Goal: Task Accomplishment & Management: Manage account settings

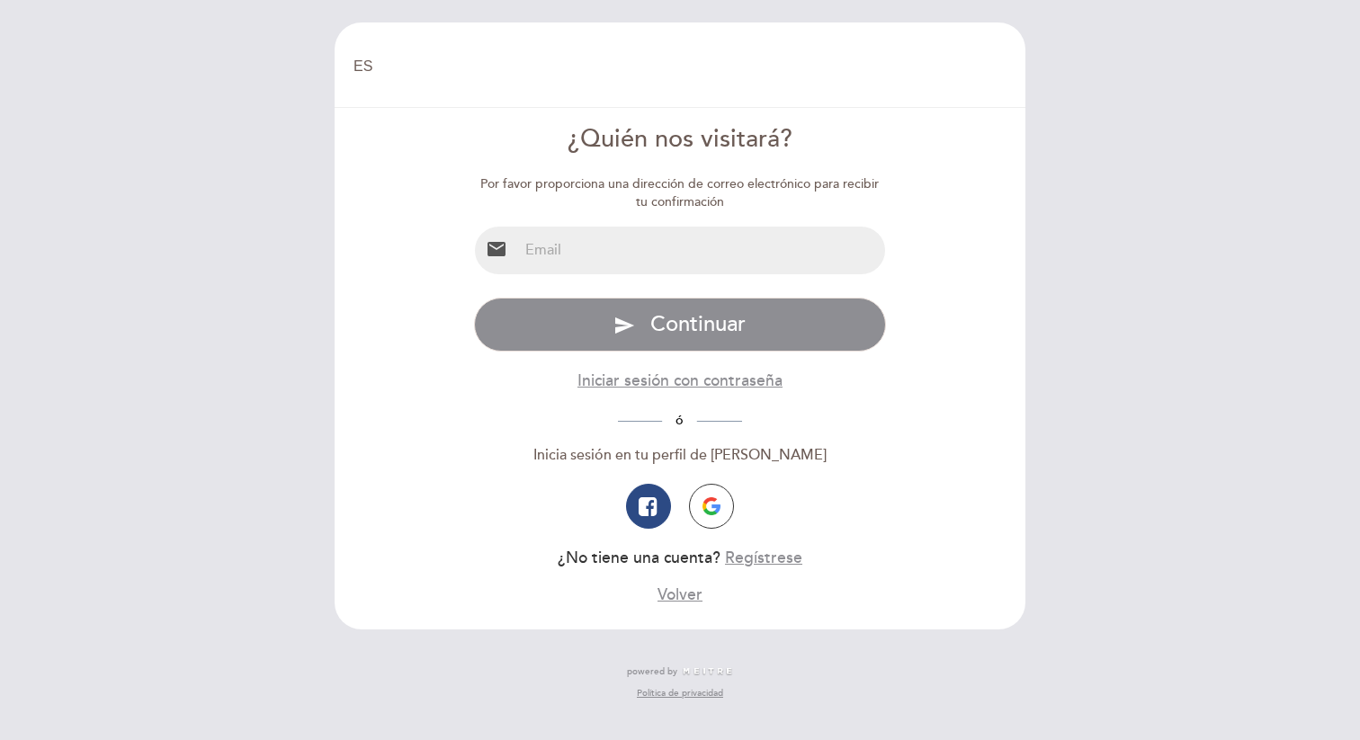
select select "es"
type input "j"
type input "[EMAIL_ADDRESS][DOMAIN_NAME]"
click at [474, 298] on button "send Continuar" at bounding box center [680, 325] width 413 height 54
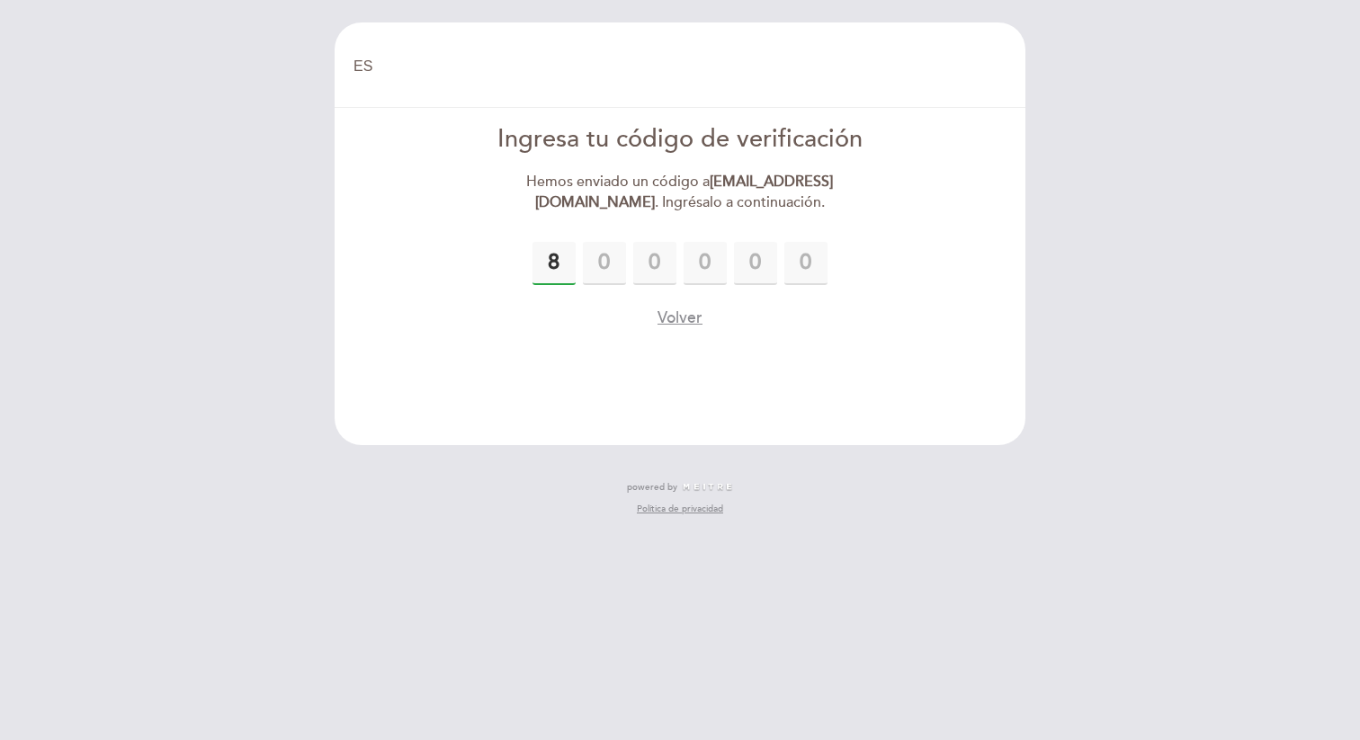
type input "8"
type input "9"
type input "2"
type input "9"
type input "0"
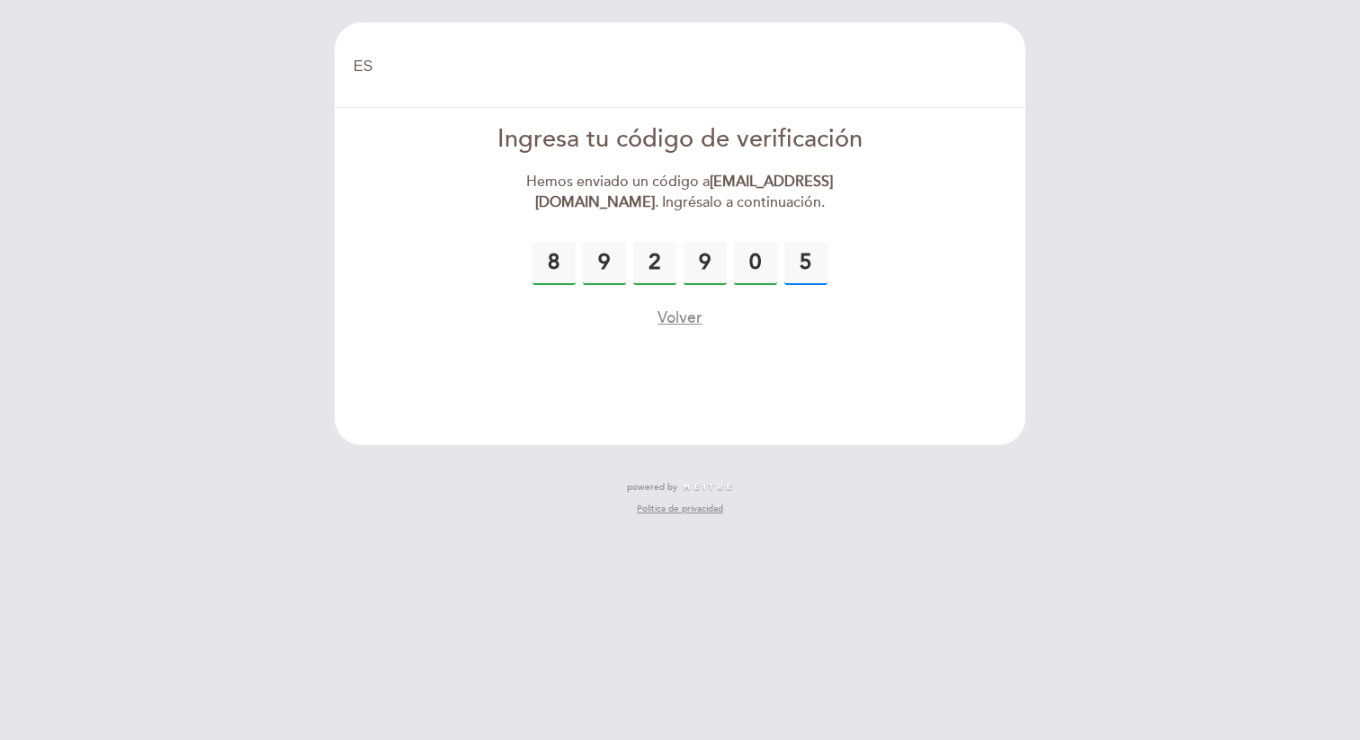
type input "5"
